Goal: Task Accomplishment & Management: Complete application form

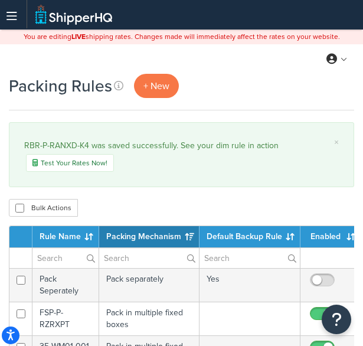
select select "15"
click at [160, 84] on span "+ New" at bounding box center [156, 86] width 26 height 14
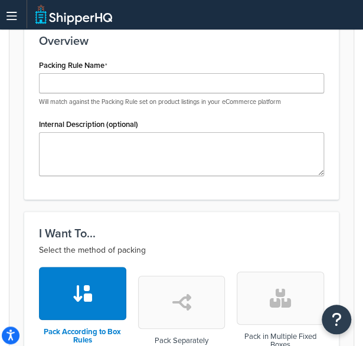
scroll to position [263, 0]
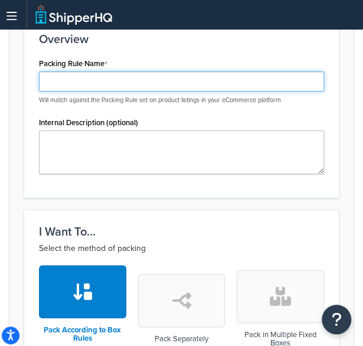
click at [106, 89] on input "Packing Rule Name" at bounding box center [181, 81] width 285 height 20
paste input "RBR-P-RAN1K-K4"
type input "RBR-P-RAN1K-K4"
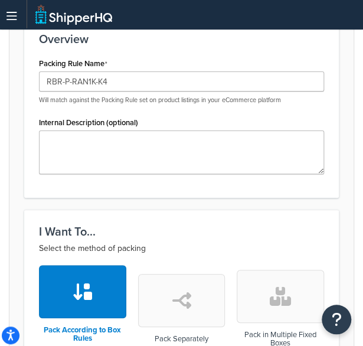
click at [158, 64] on div "Packing Rule Name RBR-P-RAN1K-K4 Will match against the Packing Rule set on pro…" at bounding box center [181, 80] width 285 height 50
click at [151, 69] on div "Packing Rule Name RBR-P-RAN1K-K4 Will match against the Packing Rule set on pro…" at bounding box center [181, 80] width 285 height 50
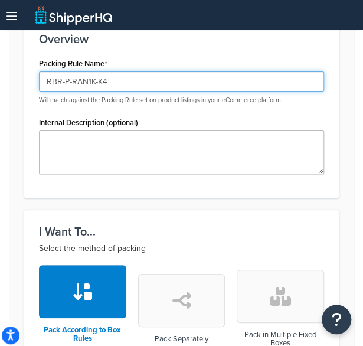
click at [145, 73] on input "RBR-P-RAN1K-K4" at bounding box center [181, 81] width 285 height 20
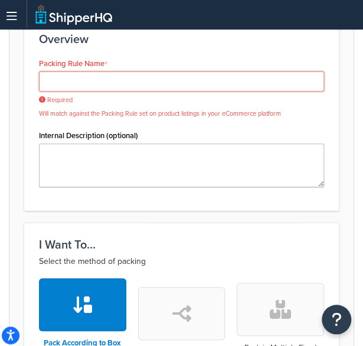
paste input "RBR-P-RAN1K-K4#AC"
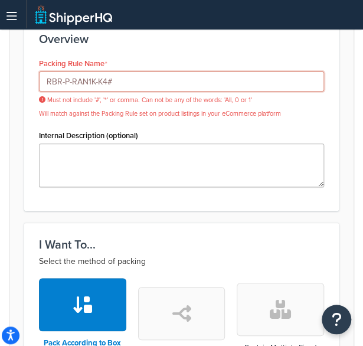
type input "RBR-P-RAN1K-K4"
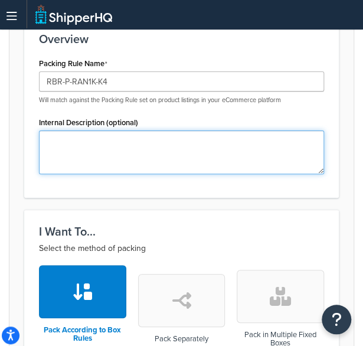
click at [145, 158] on textarea "Internal Description (optional)" at bounding box center [181, 152] width 285 height 44
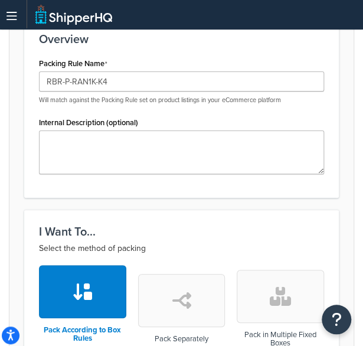
click at [267, 276] on button "button" at bounding box center [280, 296] width 87 height 53
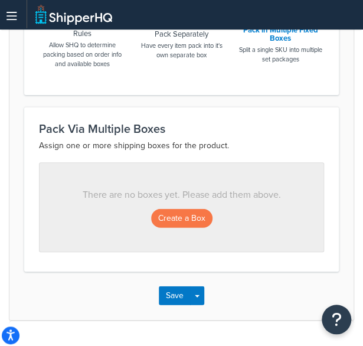
scroll to position [569, 0]
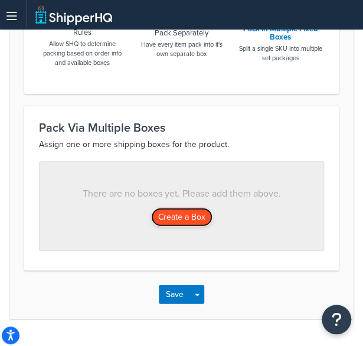
click at [182, 215] on button "Create a Box" at bounding box center [181, 217] width 61 height 19
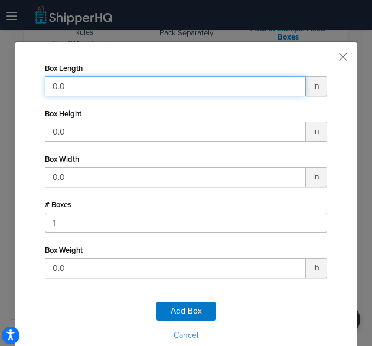
click at [76, 93] on input "0.0" at bounding box center [175, 86] width 261 height 20
type input "59"
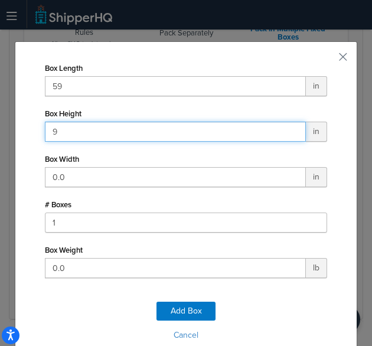
type input "9"
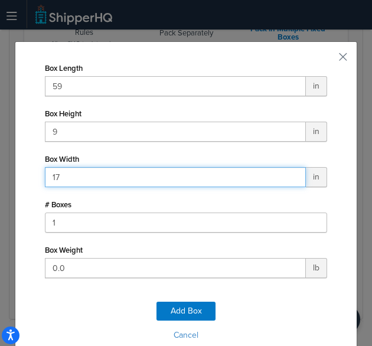
type input "17"
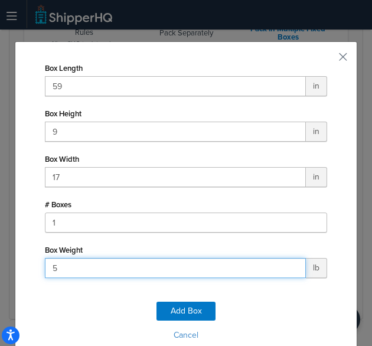
type input "57"
click button "Add Box" at bounding box center [185, 311] width 59 height 19
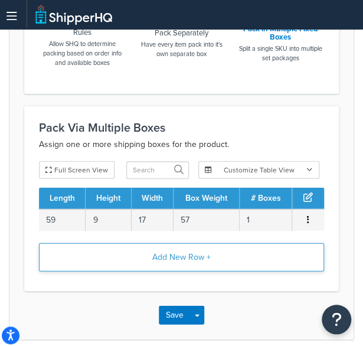
click at [166, 253] on button "Add New Row +" at bounding box center [181, 257] width 285 height 28
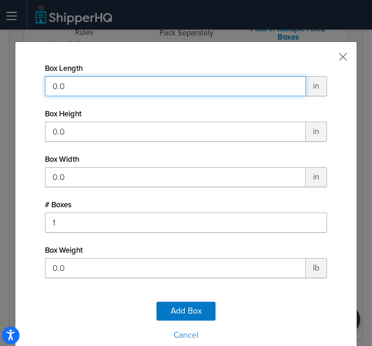
click at [167, 94] on input "0.0" at bounding box center [175, 86] width 261 height 20
type input "48"
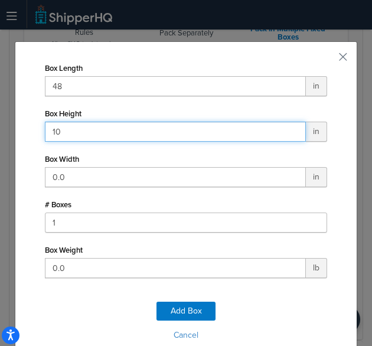
type input "10"
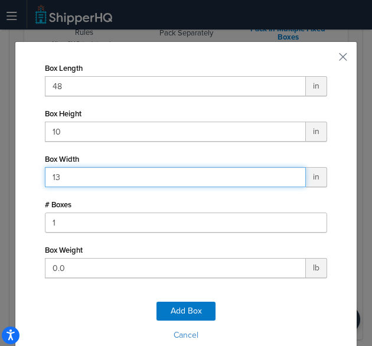
type input "13"
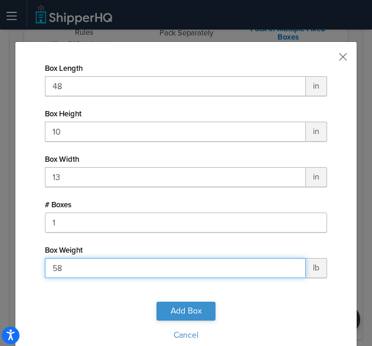
type input "58"
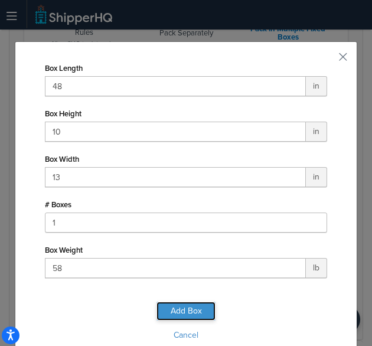
click at [185, 309] on button "Add Box" at bounding box center [185, 311] width 59 height 19
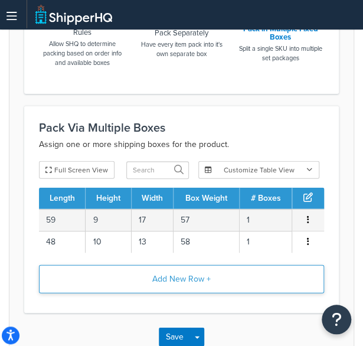
click at [175, 278] on button "Add New Row +" at bounding box center [181, 279] width 285 height 28
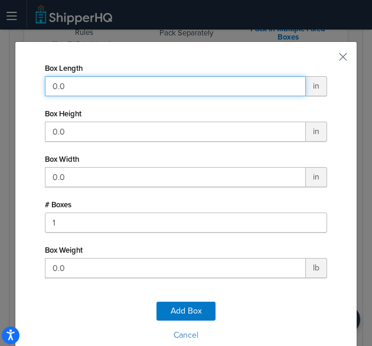
click at [208, 90] on input "0.0" at bounding box center [175, 86] width 261 height 20
type input "42"
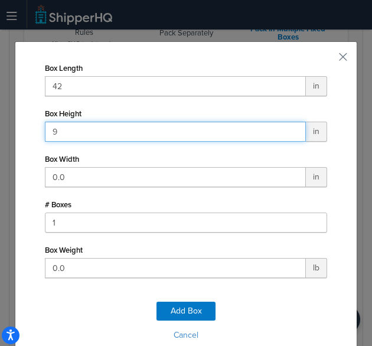
type input "9"
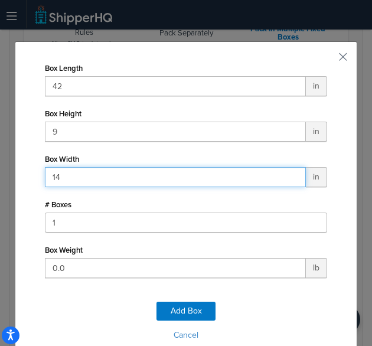
type input "14"
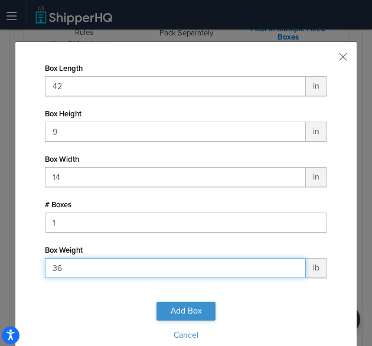
type input "36"
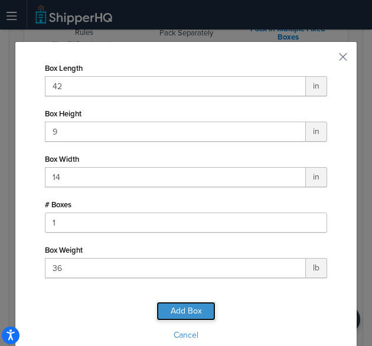
click at [175, 303] on button "Add Box" at bounding box center [185, 311] width 59 height 19
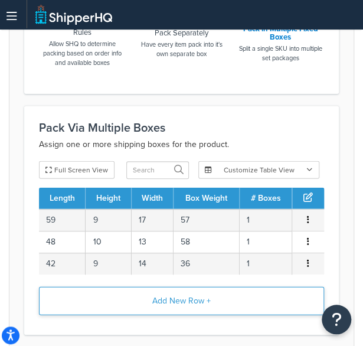
click at [175, 291] on button "Add New Row +" at bounding box center [181, 301] width 285 height 28
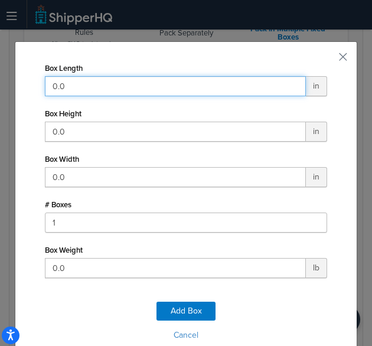
click at [185, 80] on input "0.0" at bounding box center [175, 86] width 261 height 20
type input "11"
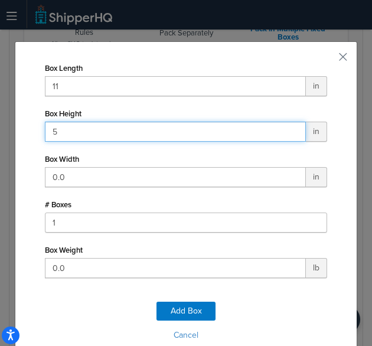
type input "5"
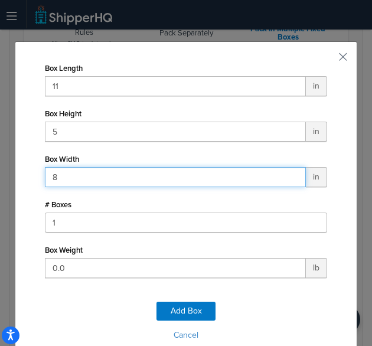
type input "8"
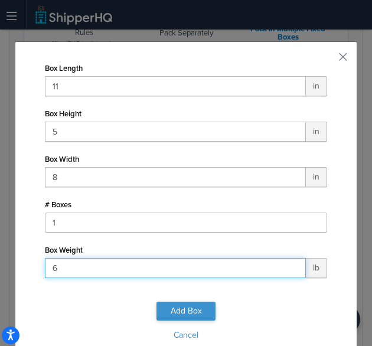
type input "6"
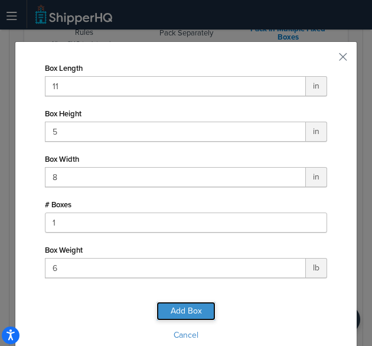
click at [182, 315] on button "Add Box" at bounding box center [185, 311] width 59 height 19
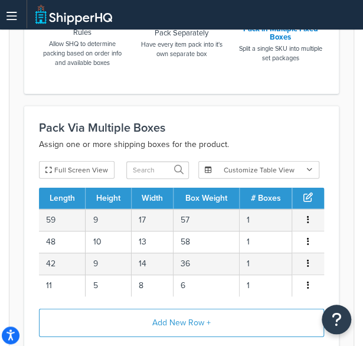
scroll to position [680, 0]
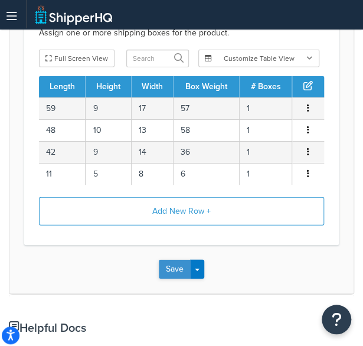
click at [171, 263] on button "Save" at bounding box center [175, 269] width 32 height 19
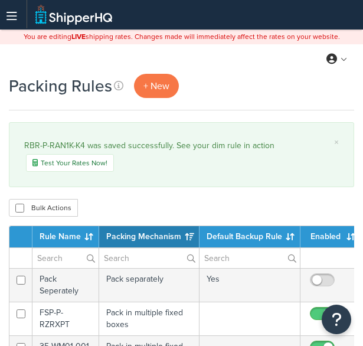
select select "15"
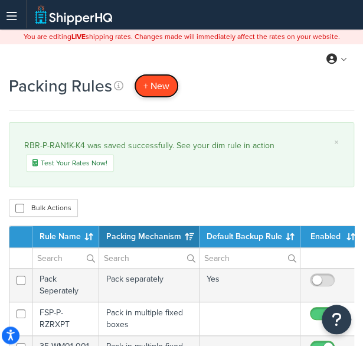
click at [155, 97] on link "+ New" at bounding box center [156, 86] width 45 height 24
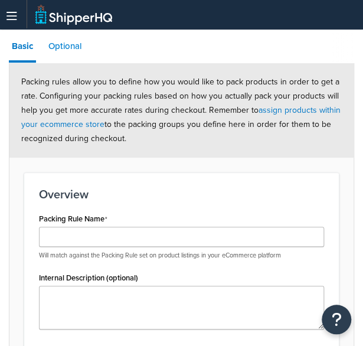
scroll to position [111, 0]
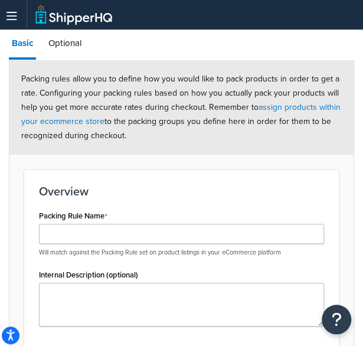
click at [102, 222] on div "Packing Rule Name Will match against the Packing Rule set on product listings i…" at bounding box center [181, 232] width 285 height 50
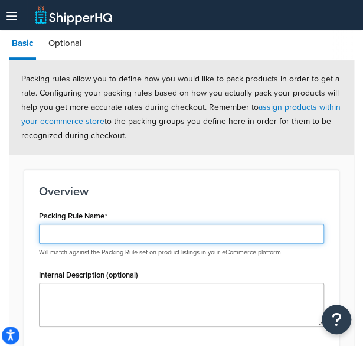
click at [97, 232] on input "Packing Rule Name" at bounding box center [181, 234] width 285 height 20
paste input "RBR-P-RAN1K-K5#AC"
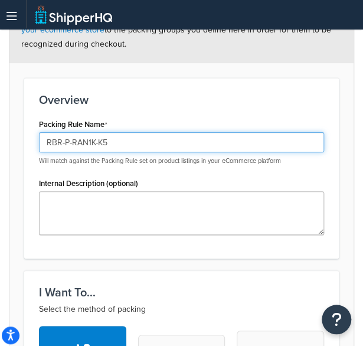
type input "RBR-P-RAN1K-K5"
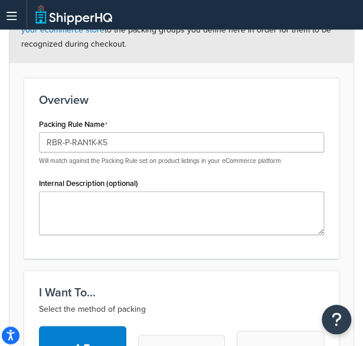
click at [150, 235] on div "Packing Rule Name RBR-P-RAN1K-K5 Will match against the Packing Rule set on pro…" at bounding box center [181, 179] width 303 height 127
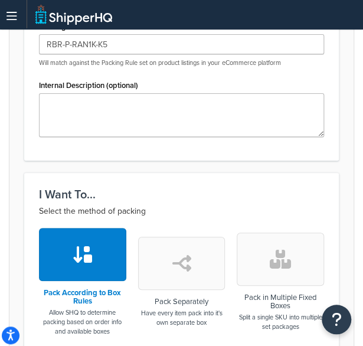
click at [273, 247] on button "button" at bounding box center [280, 259] width 87 height 53
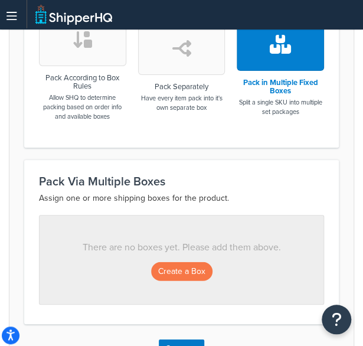
scroll to position [566, 0]
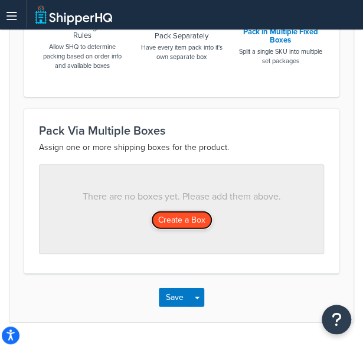
click at [174, 214] on button "Create a Box" at bounding box center [181, 220] width 61 height 19
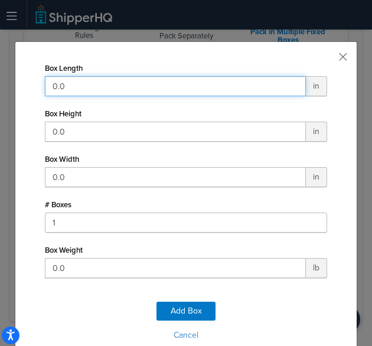
click at [177, 89] on input "0.0" at bounding box center [175, 86] width 261 height 20
type input "59"
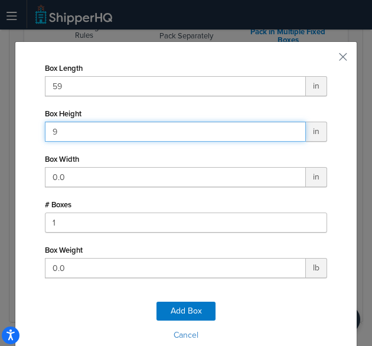
type input "9"
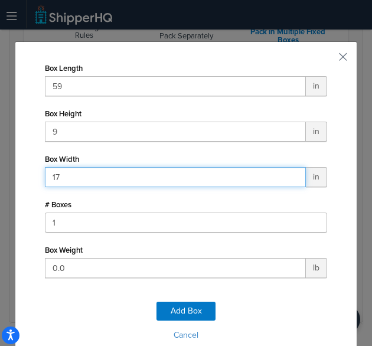
type input "17"
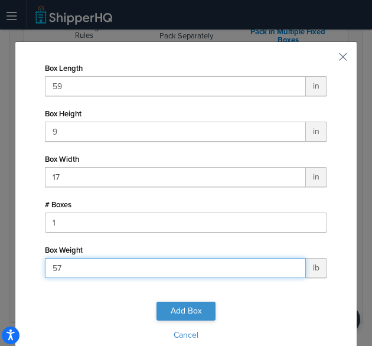
type input "57"
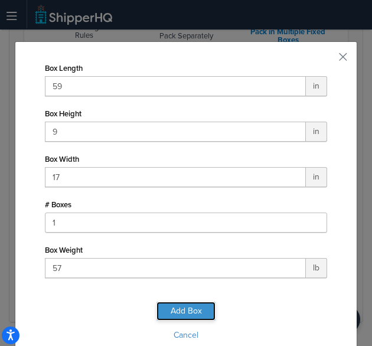
click at [186, 309] on button "Add Box" at bounding box center [185, 311] width 59 height 19
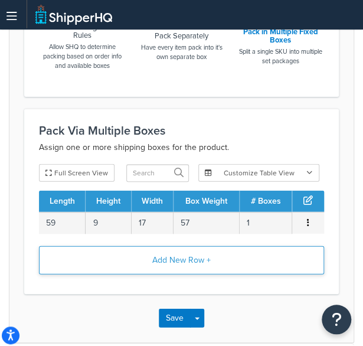
click at [194, 257] on button "Add New Row +" at bounding box center [181, 260] width 285 height 28
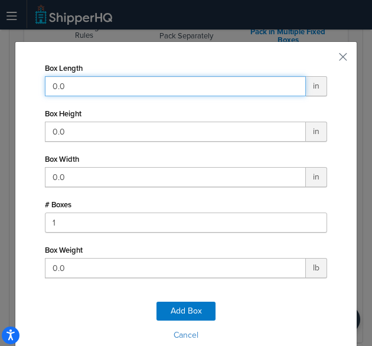
click at [130, 88] on input "0.0" at bounding box center [175, 86] width 261 height 20
type input "48"
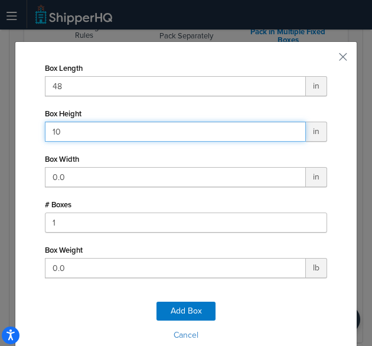
type input "10"
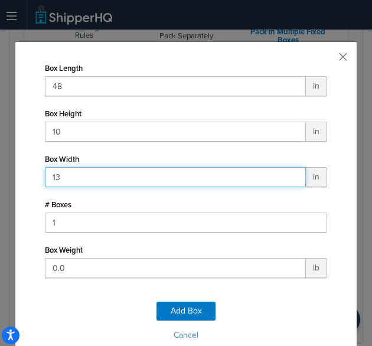
type input "13"
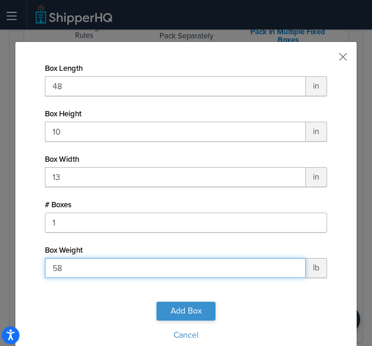
type input "58"
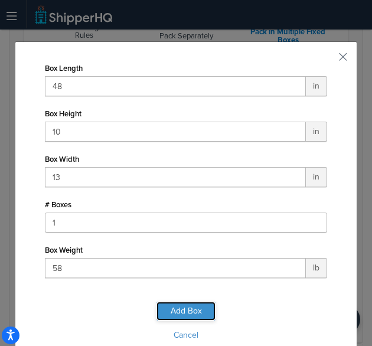
click at [172, 307] on button "Add Box" at bounding box center [185, 311] width 59 height 19
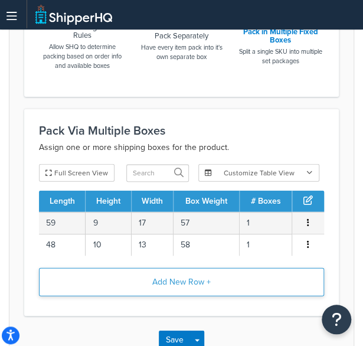
click at [194, 282] on button "Add New Row +" at bounding box center [181, 282] width 285 height 28
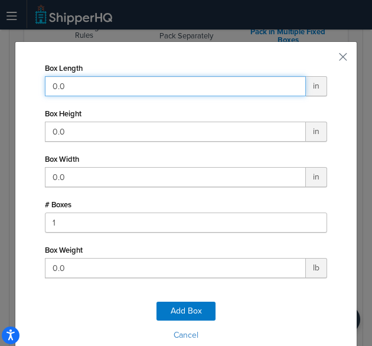
click at [189, 77] on input "0.0" at bounding box center [175, 86] width 261 height 20
type input "11"
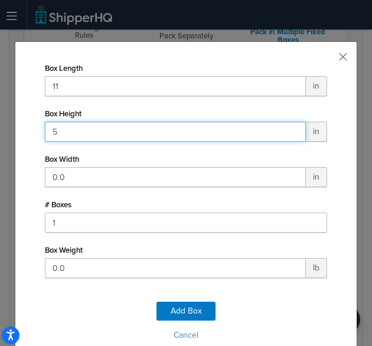
type input "5"
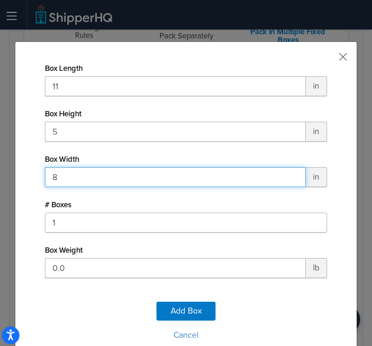
type input "8"
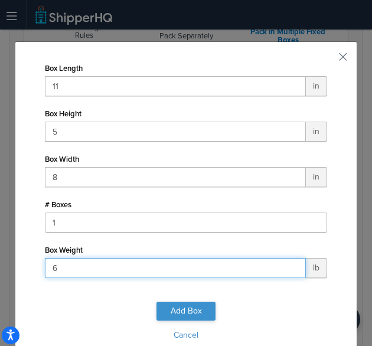
type input "6"
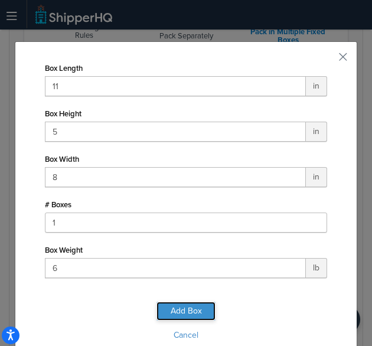
click at [190, 306] on button "Add Box" at bounding box center [185, 311] width 59 height 19
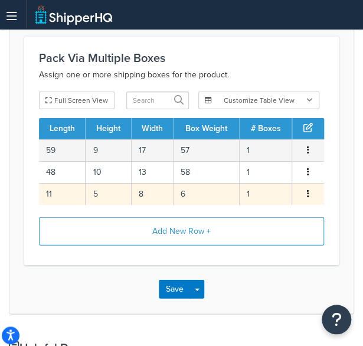
scroll to position [651, 0]
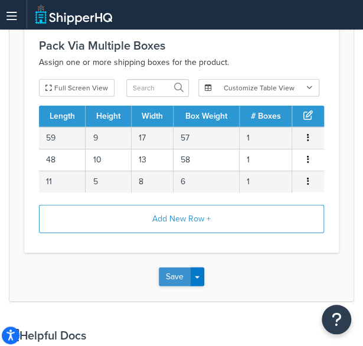
click at [173, 280] on button "Save" at bounding box center [175, 276] width 32 height 19
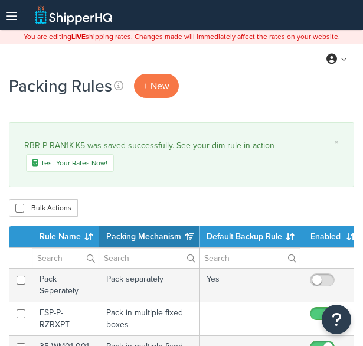
select select "15"
